Goal: Task Accomplishment & Management: Manage account settings

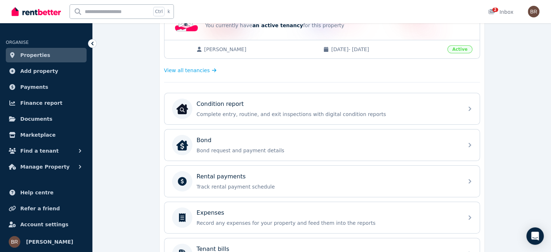
scroll to position [174, 0]
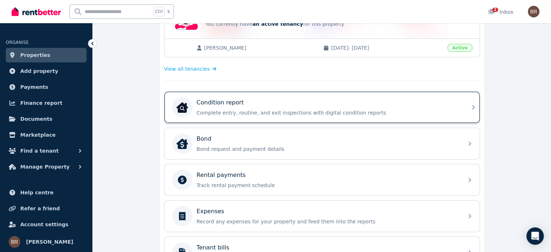
click at [271, 106] on div "Condition report Complete entry, routine, and exit inspections with digital con…" at bounding box center [328, 107] width 263 height 18
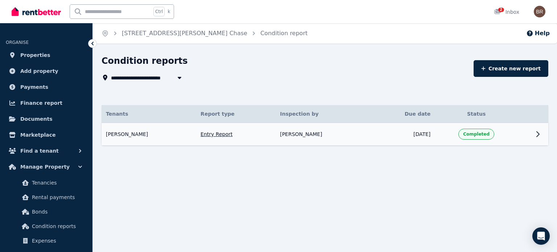
click at [535, 132] on icon at bounding box center [537, 134] width 9 height 9
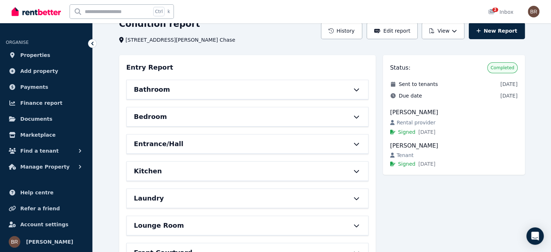
scroll to position [58, 0]
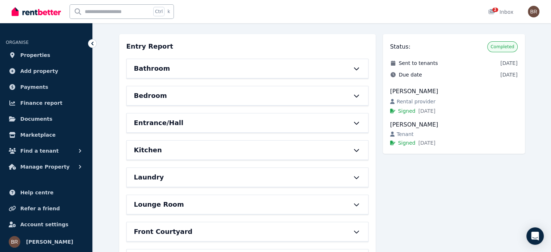
click at [244, 67] on div "Bathroom" at bounding box center [237, 68] width 207 height 10
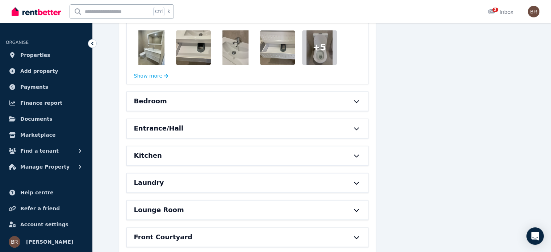
scroll to position [1001, 0]
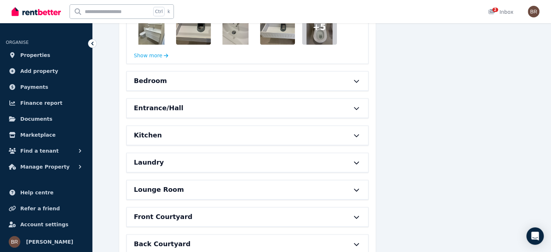
click at [244, 79] on div "Bedroom" at bounding box center [237, 81] width 207 height 10
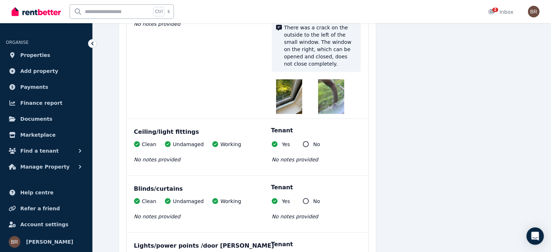
scroll to position [1291, 0]
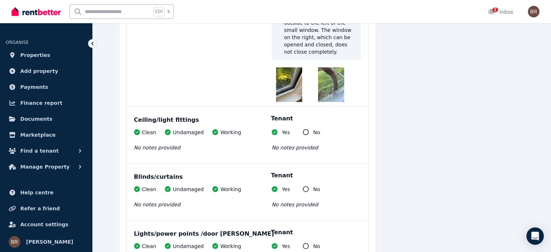
click at [298, 82] on img at bounding box center [289, 84] width 26 height 35
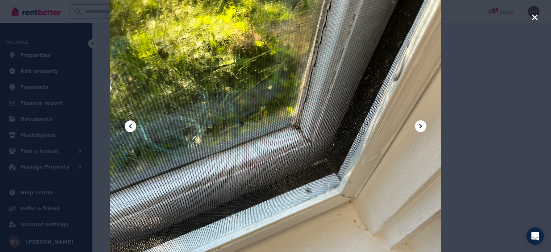
click at [535, 19] on icon "button" at bounding box center [535, 17] width 7 height 9
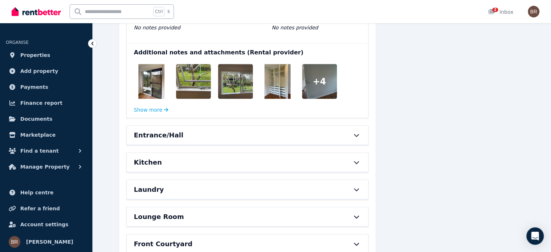
scroll to position [1639, 0]
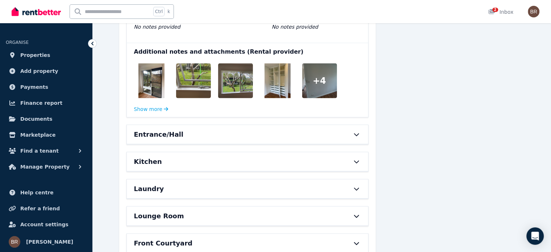
click at [333, 134] on div "Entrance/Hall" at bounding box center [237, 134] width 207 height 10
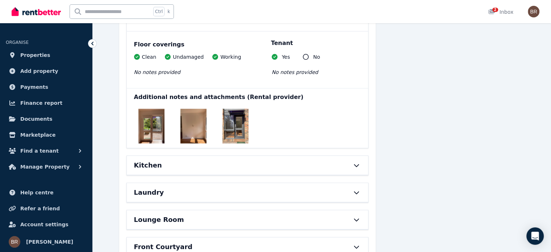
scroll to position [2161, 0]
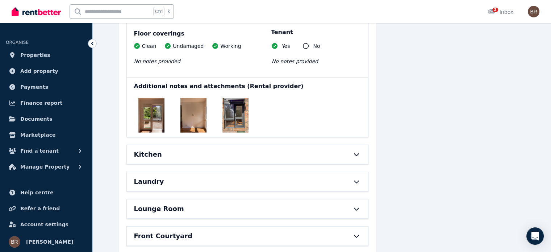
click at [334, 149] on div "Kitchen" at bounding box center [237, 154] width 207 height 10
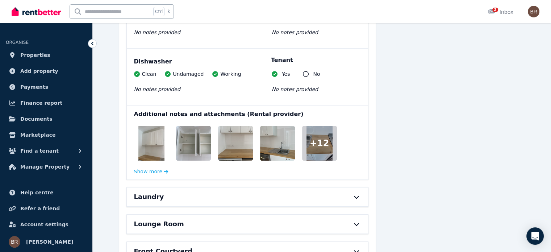
scroll to position [3089, 0]
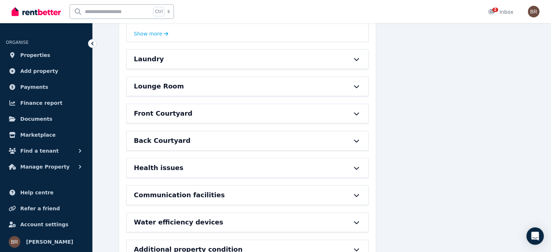
scroll to position [3220, 0]
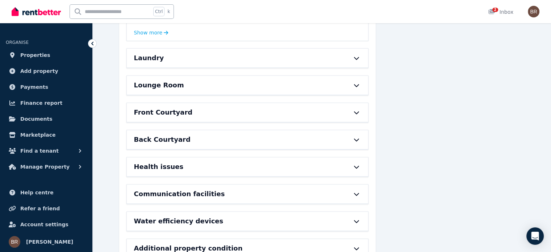
click at [357, 58] on div "Laundry" at bounding box center [247, 58] width 241 height 19
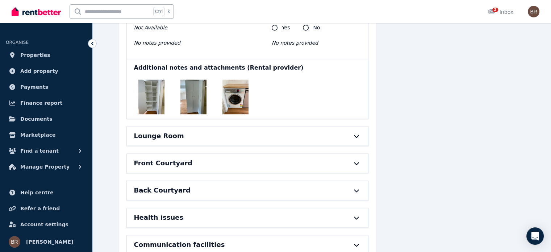
scroll to position [3796, 0]
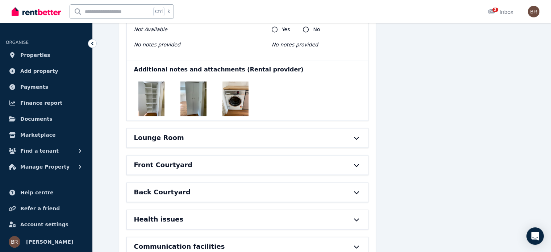
drag, startPoint x: 170, startPoint y: 119, endPoint x: 184, endPoint y: 133, distance: 19.7
click at [184, 133] on div "Lounge Room" at bounding box center [237, 138] width 207 height 10
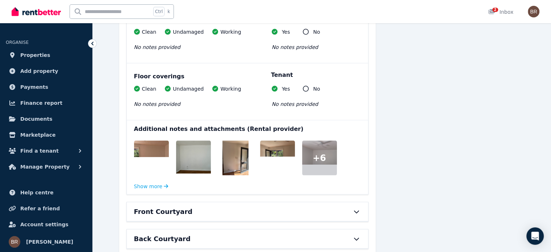
scroll to position [4252, 0]
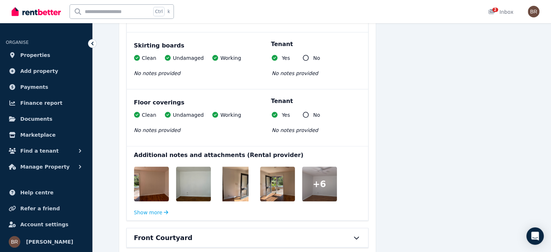
click at [215, 233] on div "Front Courtyard" at bounding box center [237, 238] width 207 height 10
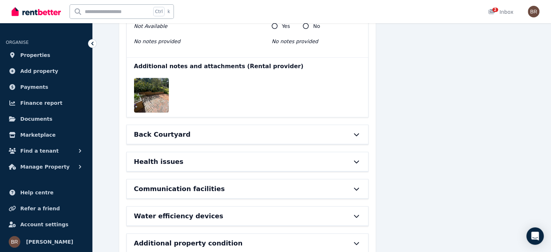
scroll to position [4741, 0]
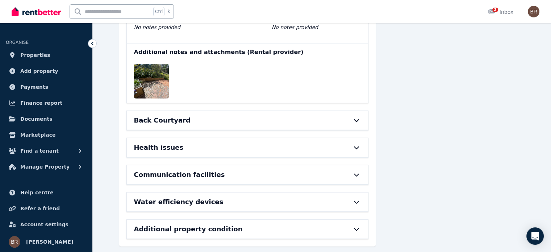
click at [235, 111] on div "Back Courtyard" at bounding box center [247, 120] width 241 height 19
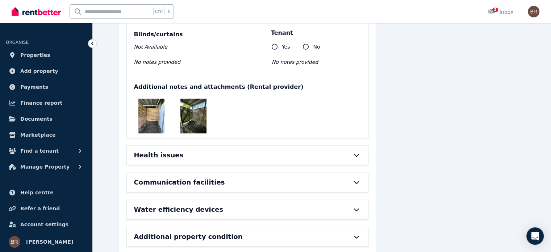
scroll to position [5085, 0]
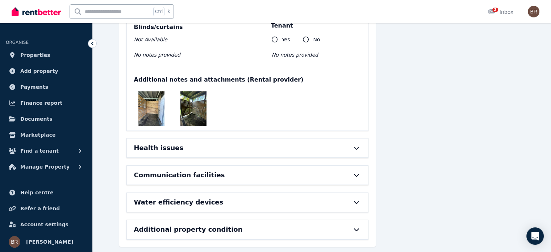
click at [261, 143] on div "Health issues" at bounding box center [237, 148] width 207 height 10
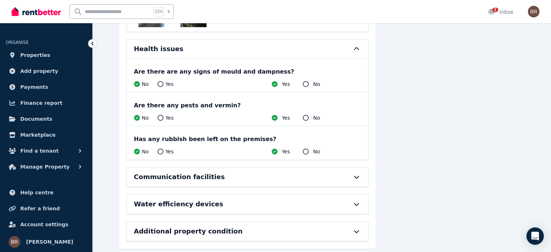
scroll to position [5185, 0]
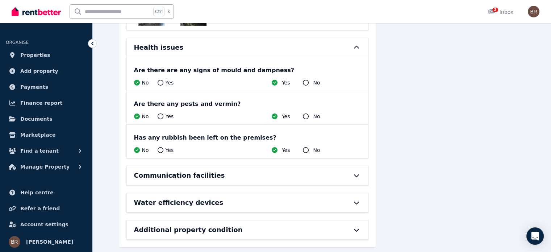
click at [262, 170] on div "Communication facilities" at bounding box center [237, 175] width 207 height 10
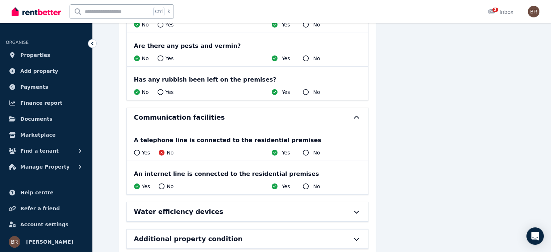
scroll to position [5252, 0]
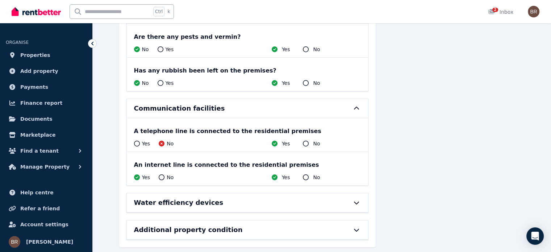
click at [267, 198] on div "Water efficiency devices" at bounding box center [237, 203] width 207 height 10
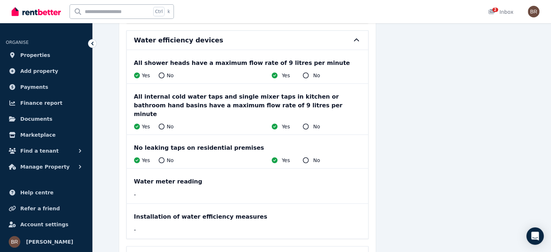
scroll to position [5432, 0]
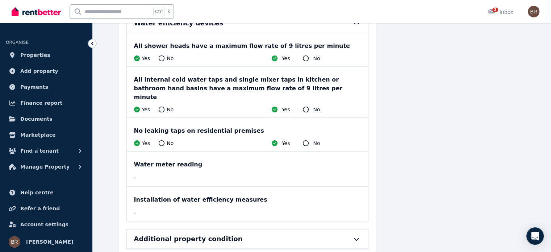
click at [272, 234] on div "Additional property condition" at bounding box center [237, 239] width 207 height 10
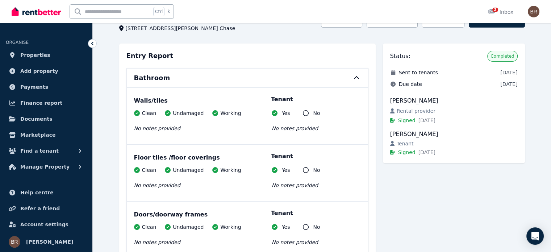
scroll to position [58, 0]
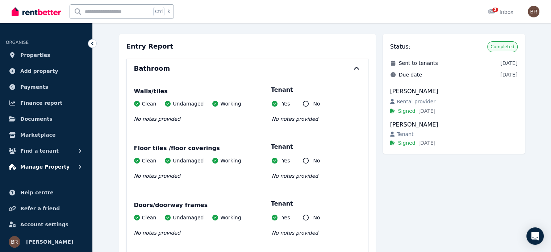
click at [42, 168] on span "Manage Property" at bounding box center [44, 166] width 49 height 9
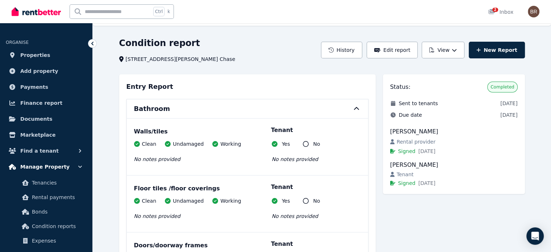
scroll to position [0, 0]
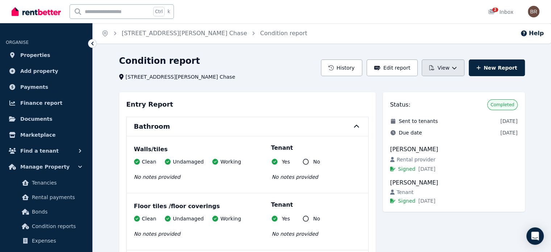
click at [450, 64] on button "View" at bounding box center [443, 67] width 42 height 17
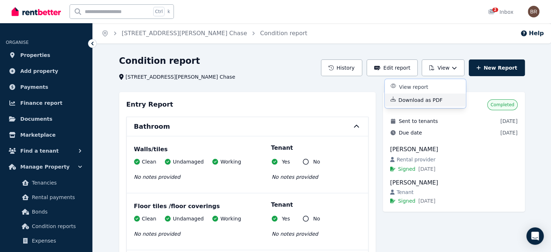
click at [428, 104] on button "Download as PDF" at bounding box center [425, 100] width 81 height 13
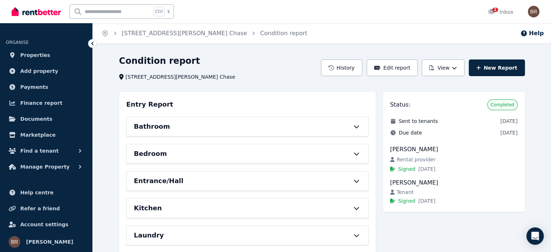
click at [243, 52] on div "Home 7 Snowden Pl, St Ives Chase Condition report Help Condition report 7 Snowd…" at bounding box center [275, 126] width 551 height 252
click at [157, 37] on link "[STREET_ADDRESS][PERSON_NAME] Chase" at bounding box center [184, 33] width 125 height 7
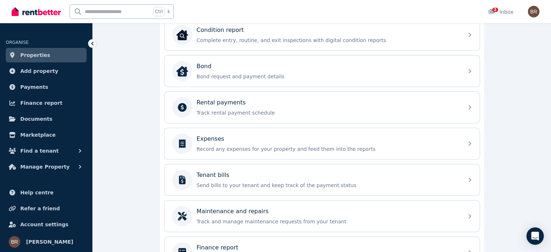
scroll to position [261, 0]
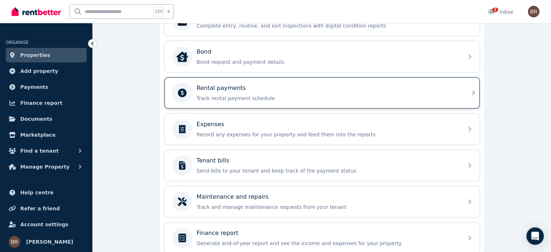
click at [270, 91] on div "Rental payments Track rental payment schedule" at bounding box center [328, 93] width 263 height 18
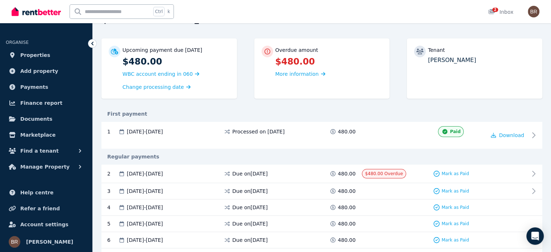
scroll to position [58, 0]
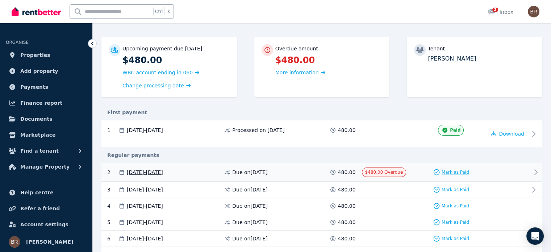
click at [448, 172] on span "Mark as Paid" at bounding box center [456, 172] width 28 height 6
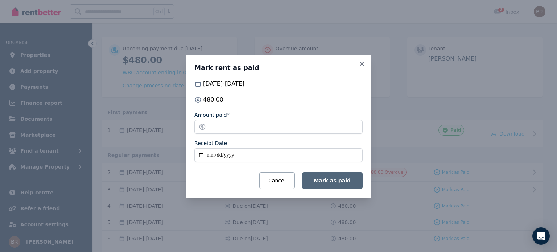
click at [336, 179] on span "Mark as paid" at bounding box center [332, 181] width 37 height 6
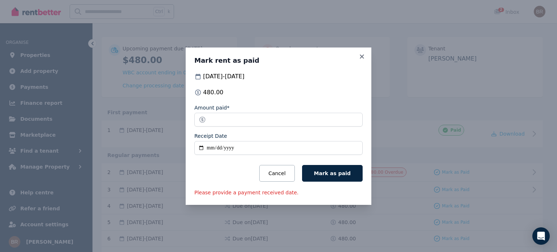
click at [212, 146] on input "Receipt Date" at bounding box center [278, 148] width 168 height 14
type input "**********"
click at [318, 172] on button "Mark as paid" at bounding box center [332, 173] width 61 height 17
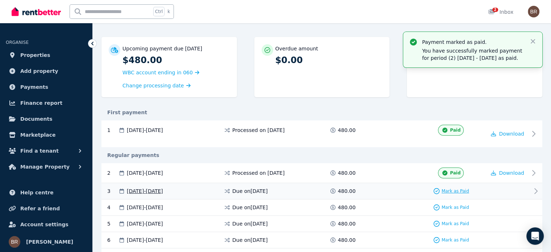
click at [464, 191] on span "Mark as Paid" at bounding box center [456, 191] width 28 height 6
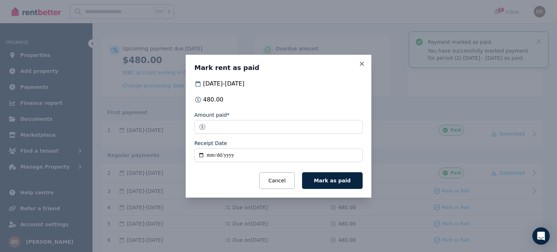
click at [210, 157] on input "Receipt Date" at bounding box center [278, 155] width 168 height 14
type input "**********"
click at [361, 62] on icon at bounding box center [361, 64] width 7 height 7
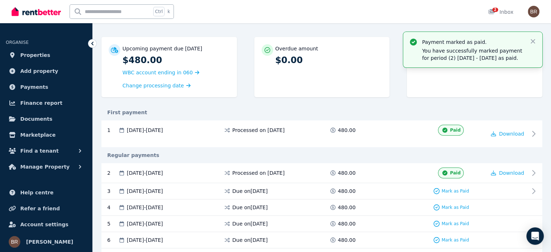
click at [412, 118] on div "First payment" at bounding box center [322, 112] width 441 height 16
click at [534, 42] on icon "button" at bounding box center [533, 41] width 4 height 4
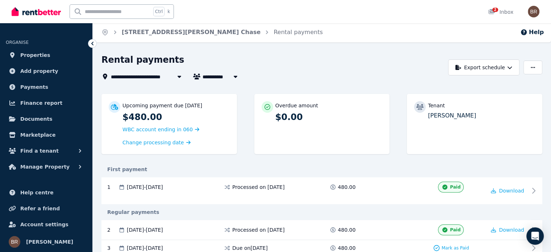
scroll to position [0, 0]
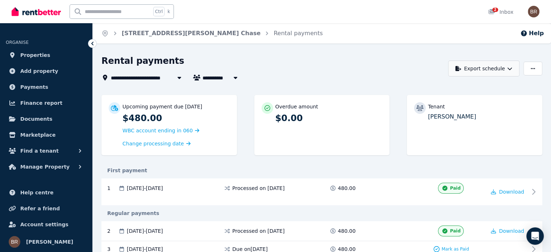
click at [480, 67] on button "Export schedule" at bounding box center [484, 69] width 71 height 16
click at [467, 85] on p "PDF" at bounding box center [462, 87] width 16 height 7
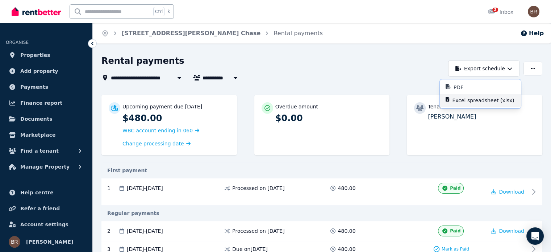
click at [369, 206] on div "Regular payments" at bounding box center [322, 213] width 441 height 16
click at [459, 248] on span "Mark as Paid" at bounding box center [456, 249] width 28 height 6
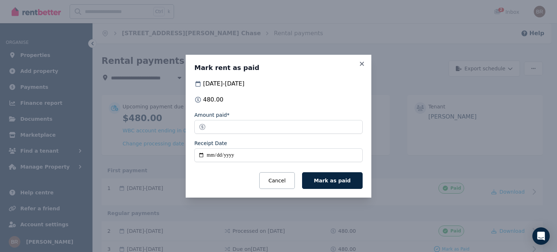
click at [211, 154] on input "Receipt Date" at bounding box center [278, 155] width 168 height 14
type input "**********"
click at [336, 178] on span "Mark as paid" at bounding box center [332, 181] width 37 height 6
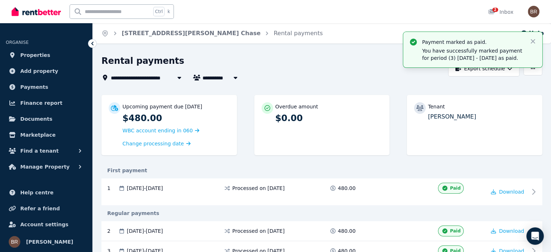
click at [328, 169] on div "First payment" at bounding box center [322, 170] width 441 height 7
click at [43, 164] on span "Manage Property" at bounding box center [44, 166] width 49 height 9
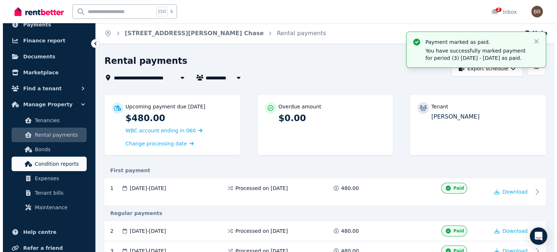
scroll to position [58, 0]
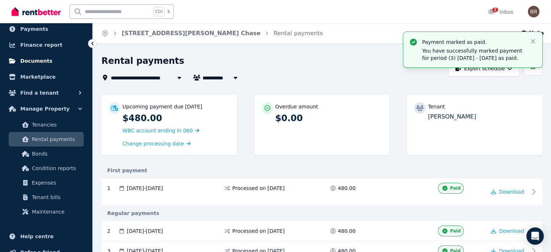
click at [33, 57] on span "Documents" at bounding box center [36, 61] width 32 height 9
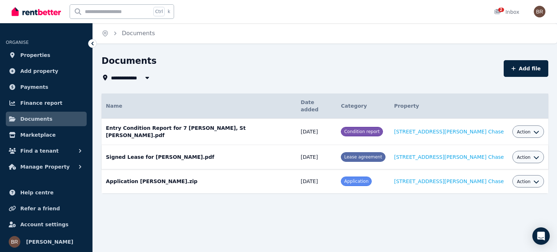
click at [517, 153] on div "Action" at bounding box center [528, 157] width 22 height 9
click at [534, 156] on icon "button" at bounding box center [536, 157] width 5 height 3
click at [498, 180] on link "View" at bounding box center [506, 186] width 70 height 13
click at [115, 65] on h1 "Documents" at bounding box center [129, 61] width 55 height 12
